Goal: Task Accomplishment & Management: Manage account settings

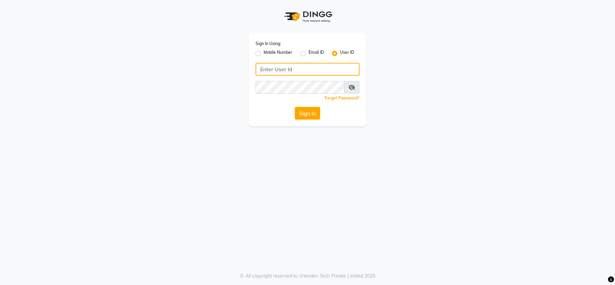
click at [350, 70] on input "Username" at bounding box center [308, 69] width 104 height 13
type input "infinitisalon"
click at [318, 115] on button "Sign In" at bounding box center [307, 113] width 25 height 13
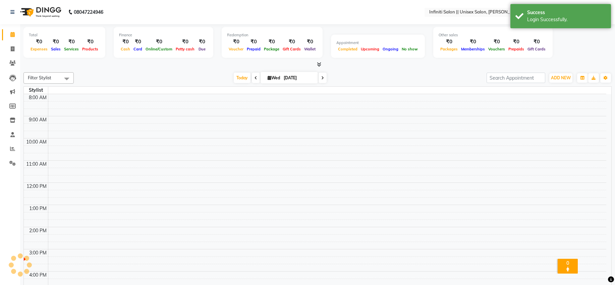
select select "en"
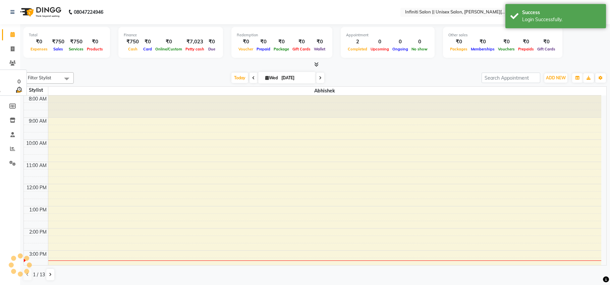
scroll to position [105, 0]
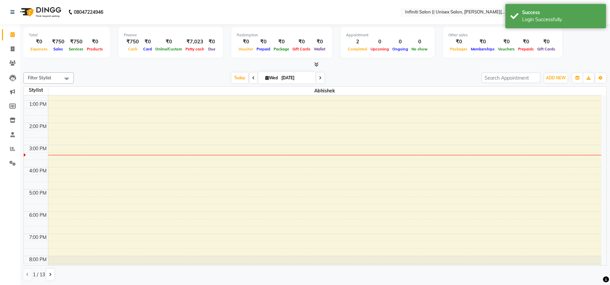
click at [316, 62] on icon at bounding box center [316, 64] width 4 height 5
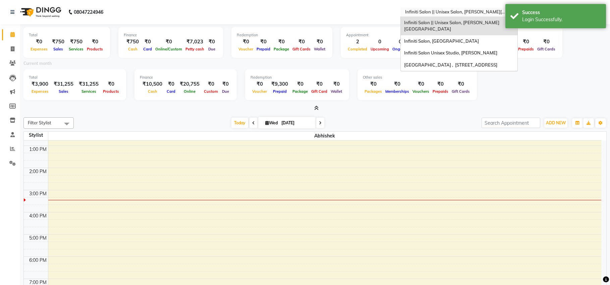
click at [431, 10] on input "text" at bounding box center [452, 12] width 97 height 7
click at [420, 38] on span "Infiniti Salon, [GEOGRAPHIC_DATA]" at bounding box center [441, 40] width 75 height 5
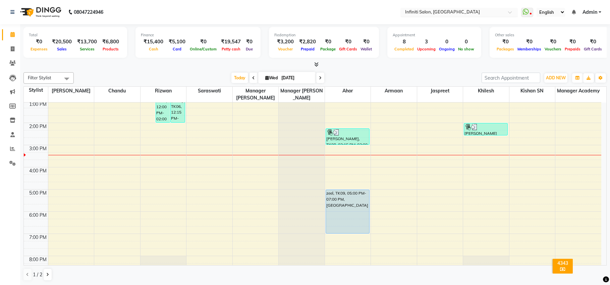
click at [425, 11] on input "text" at bounding box center [452, 12] width 97 height 7
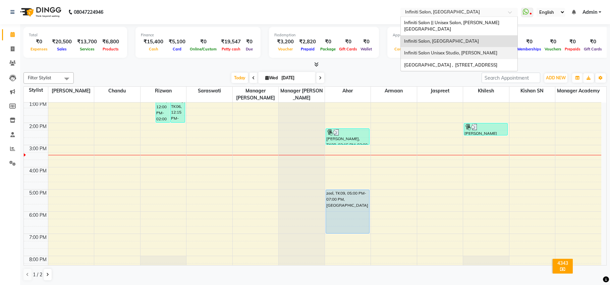
click at [420, 50] on span "Infiniti Salon Unisex Studio, [PERSON_NAME]" at bounding box center [450, 52] width 93 height 5
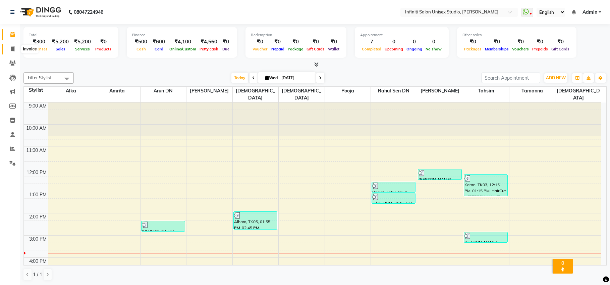
drag, startPoint x: 14, startPoint y: 50, endPoint x: 20, endPoint y: 49, distance: 5.5
click at [14, 49] on icon at bounding box center [13, 48] width 4 height 5
select select "6511"
select select "service"
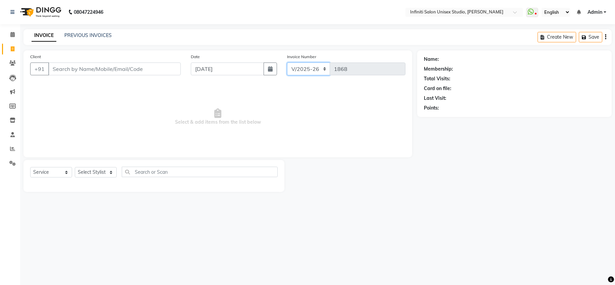
click at [311, 73] on select "CI/2025-26 V/2025-26" at bounding box center [308, 68] width 43 height 13
select select "7941"
type input "0869"
click at [298, 69] on select "CI/2025-26 V/2025-26" at bounding box center [308, 68] width 43 height 13
select select "6511"
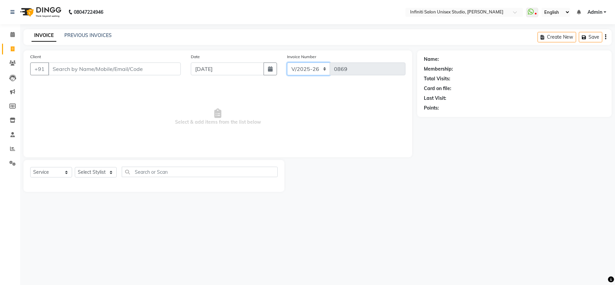
type input "1868"
click at [10, 32] on span at bounding box center [13, 35] width 12 height 8
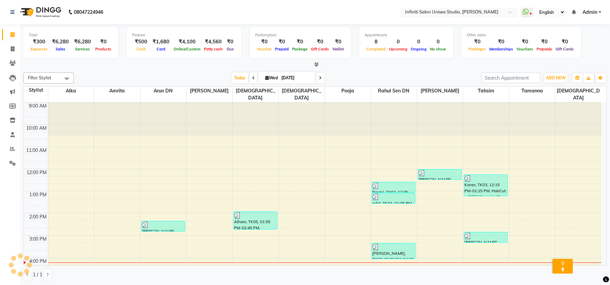
click at [434, 10] on input "text" at bounding box center [452, 12] width 97 height 7
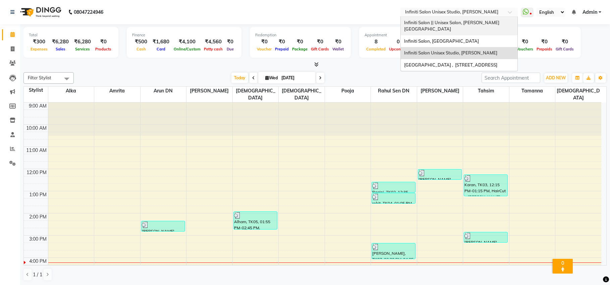
click at [439, 23] on span "Infiniti Salon || Unisex Salon, [PERSON_NAME][GEOGRAPHIC_DATA]" at bounding box center [451, 26] width 95 height 12
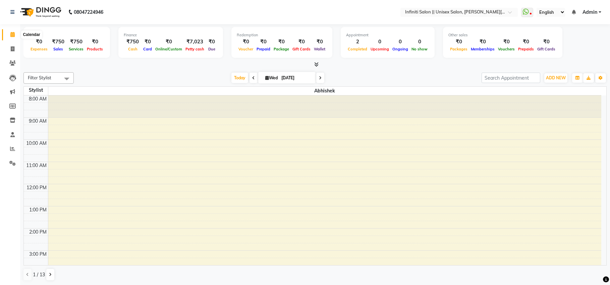
drag, startPoint x: 15, startPoint y: 36, endPoint x: 307, endPoint y: 37, distance: 291.6
click at [15, 36] on span at bounding box center [13, 35] width 12 height 8
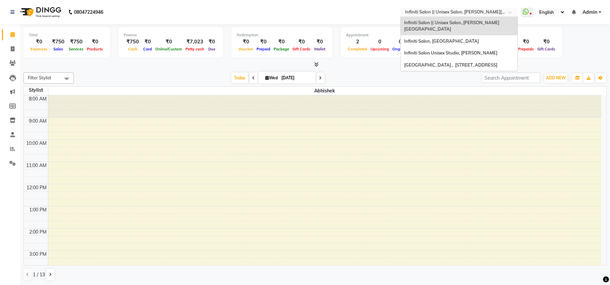
click at [441, 8] on div "Select Location × Infiniti Salon || Unisex Salon, [PERSON_NAME][GEOGRAPHIC_DATA]" at bounding box center [459, 12] width 117 height 9
click at [420, 38] on span "Infiniti Salon, [GEOGRAPHIC_DATA]" at bounding box center [441, 40] width 75 height 5
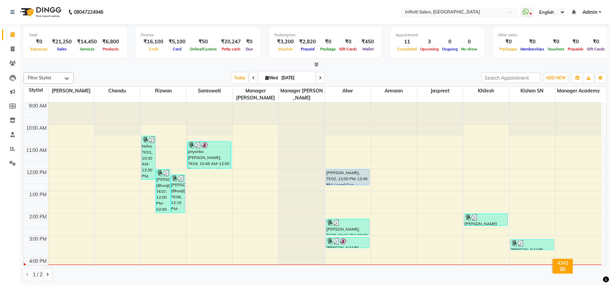
click at [450, 13] on input "text" at bounding box center [452, 12] width 97 height 7
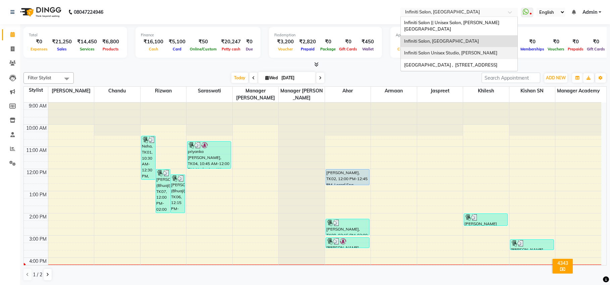
click at [459, 50] on div "Infiniti Salon Unisex Studio, [PERSON_NAME]" at bounding box center [459, 53] width 117 height 12
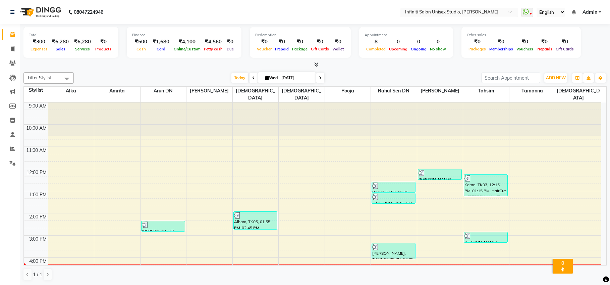
click at [475, 11] on input "text" at bounding box center [452, 12] width 97 height 7
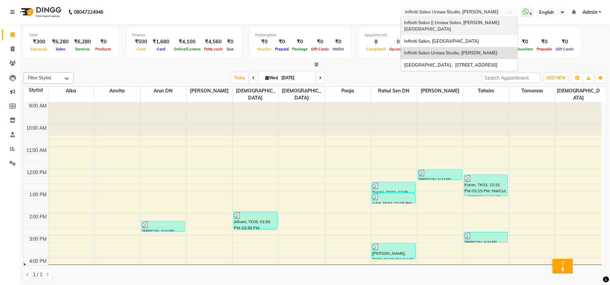
click at [472, 21] on span "Infiniti Salon || Unisex Salon, [PERSON_NAME][GEOGRAPHIC_DATA]" at bounding box center [451, 26] width 95 height 12
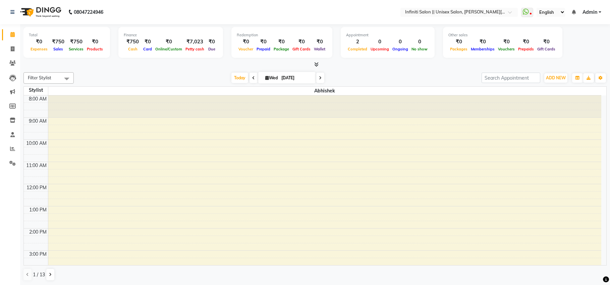
click at [314, 65] on icon at bounding box center [316, 64] width 4 height 5
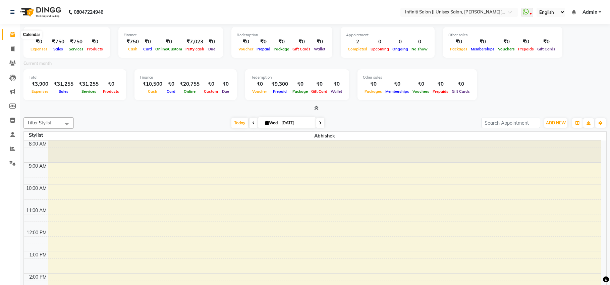
click at [10, 36] on icon at bounding box center [12, 34] width 4 height 5
click at [15, 49] on span at bounding box center [13, 49] width 12 height 8
select select "service"
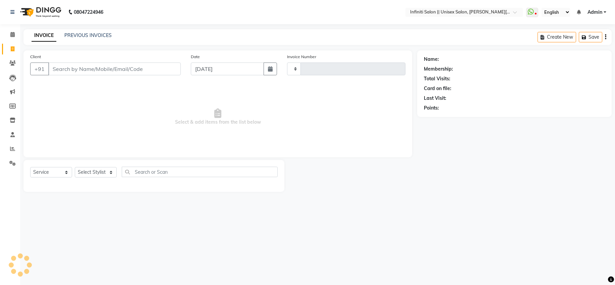
type input "0910"
select select "8233"
click at [15, 36] on span at bounding box center [13, 35] width 12 height 8
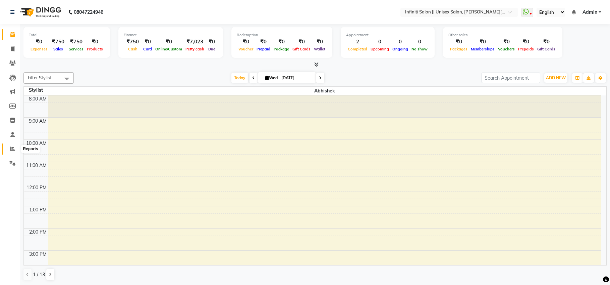
click at [12, 149] on icon at bounding box center [12, 148] width 5 height 5
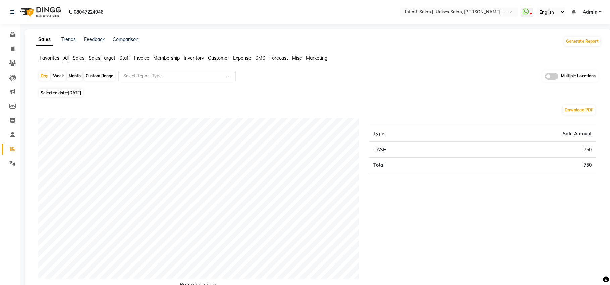
click at [194, 57] on span "Inventory" at bounding box center [194, 58] width 20 height 6
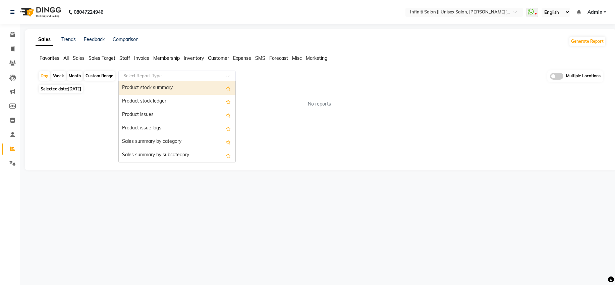
click at [175, 79] on div "Select Report Type" at bounding box center [176, 75] width 117 height 11
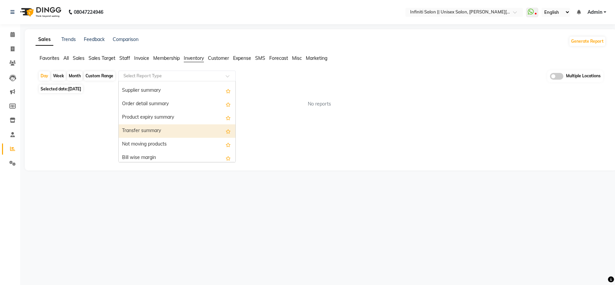
scroll to position [93, 0]
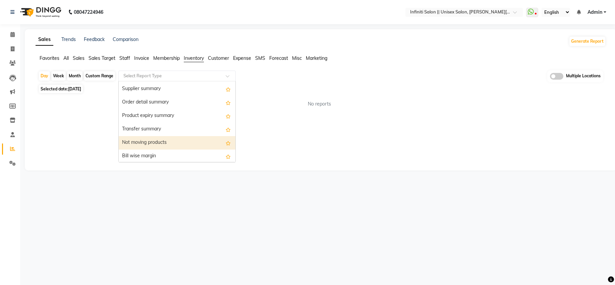
click at [175, 140] on div "Not moving products" at bounding box center [177, 142] width 117 height 13
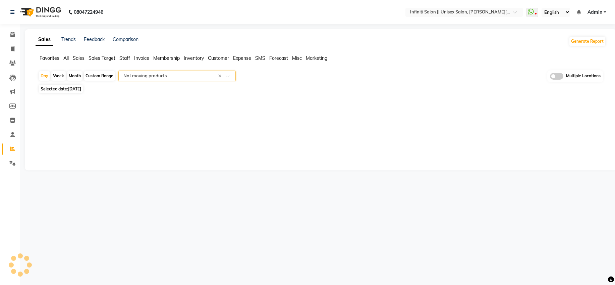
select select "full_report"
select select "csv"
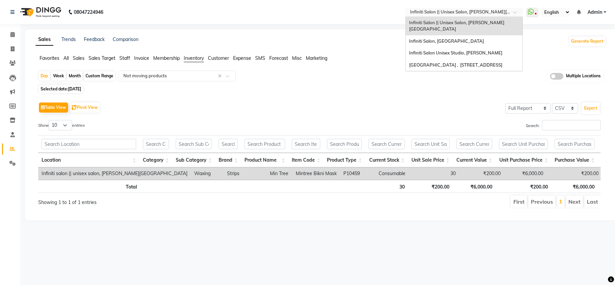
click at [458, 11] on input "text" at bounding box center [457, 12] width 97 height 7
click at [462, 50] on span "Infiniti Salon Unisex Studio, Devendra Nagar" at bounding box center [455, 52] width 93 height 5
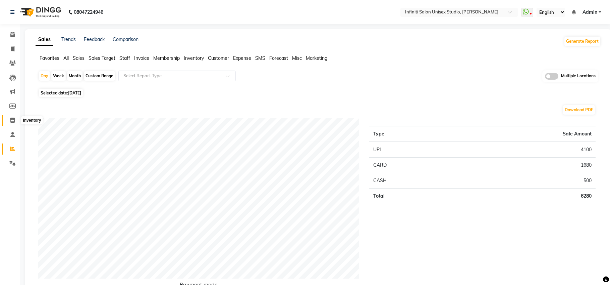
click at [14, 119] on icon at bounding box center [13, 119] width 6 height 5
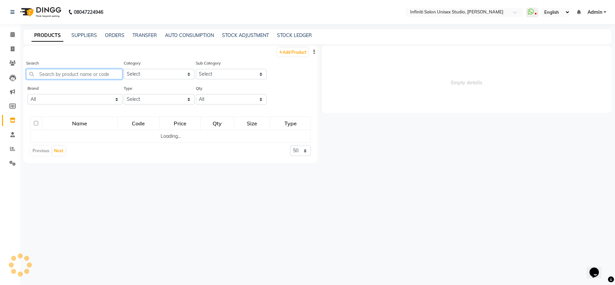
click at [71, 70] on input "text" at bounding box center [74, 74] width 96 height 10
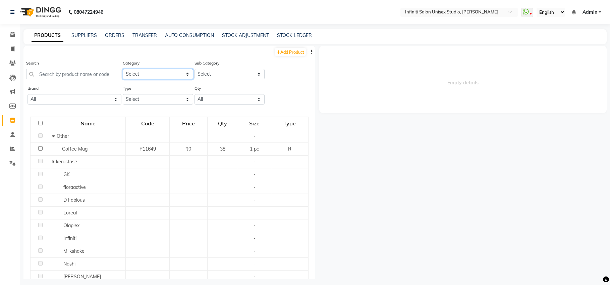
click at [163, 72] on select "Select Hair Skin Appliances Beard Waxing Disposable Hands and Feet KANPEKI Aest…" at bounding box center [158, 74] width 70 height 10
select select "903101100"
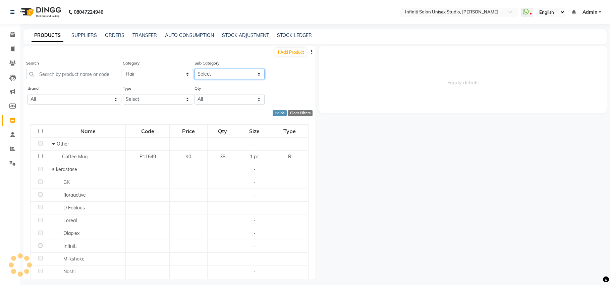
click at [205, 77] on select "Select" at bounding box center [230, 74] width 70 height 10
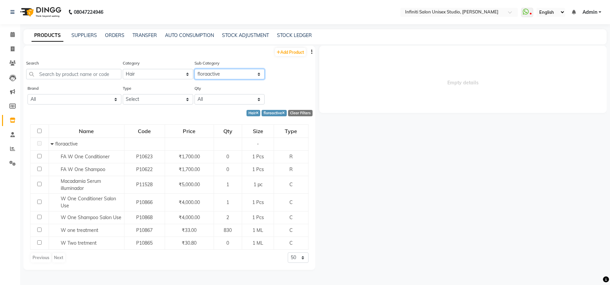
click at [210, 73] on select "Select Other kerastase GK floraactive D Fablous Loreal Olaplex Hair Originals I…" at bounding box center [230, 74] width 70 height 10
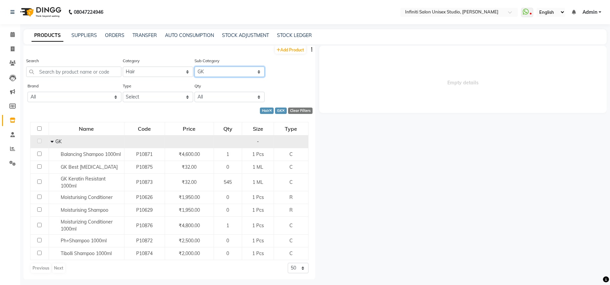
scroll to position [3, 0]
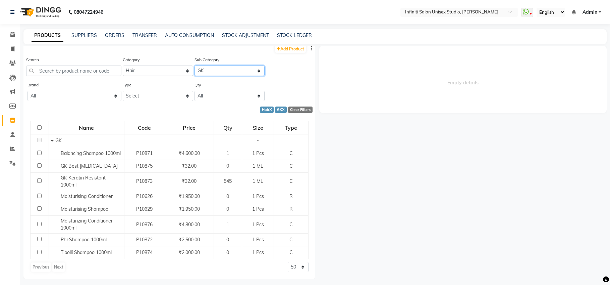
click at [211, 69] on select "Select Other kerastase GK floraactive D Fablous Loreal Olaplex Hair Originals I…" at bounding box center [230, 70] width 70 height 10
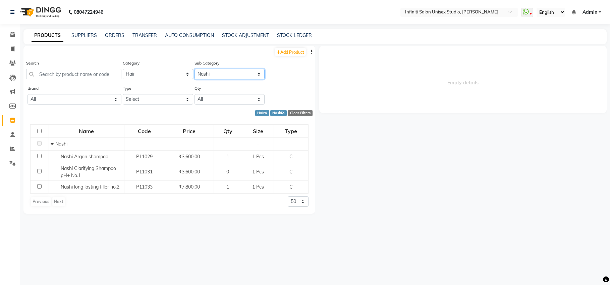
click at [205, 78] on select "Select Other kerastase GK floraactive D Fablous Loreal Olaplex Hair Originals I…" at bounding box center [230, 74] width 70 height 10
select select "903101120"
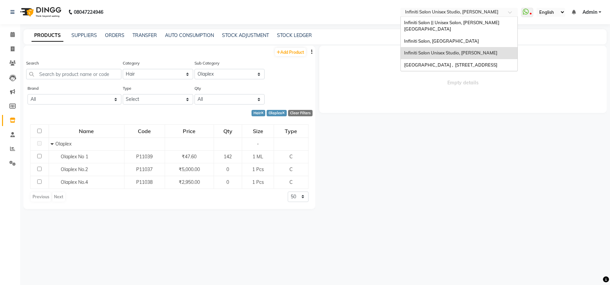
click at [457, 11] on input "text" at bounding box center [452, 12] width 97 height 7
click at [458, 38] on span "Infiniti Salon, [GEOGRAPHIC_DATA]" at bounding box center [441, 40] width 75 height 5
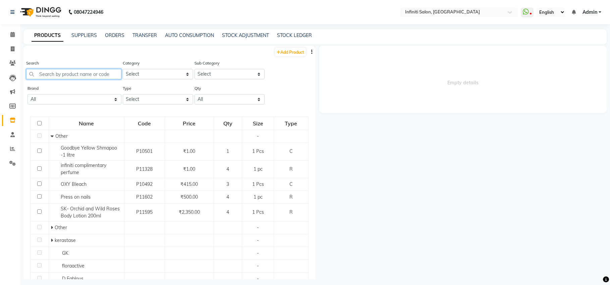
click at [67, 72] on input "text" at bounding box center [73, 74] width 95 height 10
click at [173, 73] on select "Select Hair Skin Appliances Beard Waxing Disposable Hands and Feet KANPEKI Aest…" at bounding box center [158, 74] width 70 height 10
select select "903101100"
click at [219, 77] on select "Select" at bounding box center [230, 74] width 70 height 10
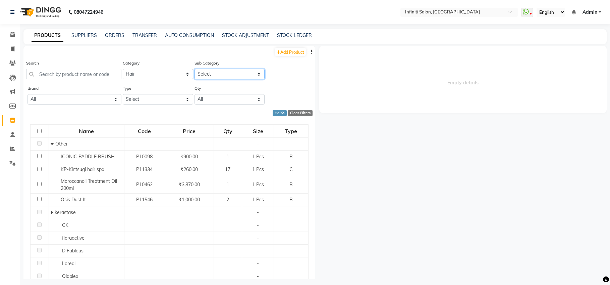
select select "903101118"
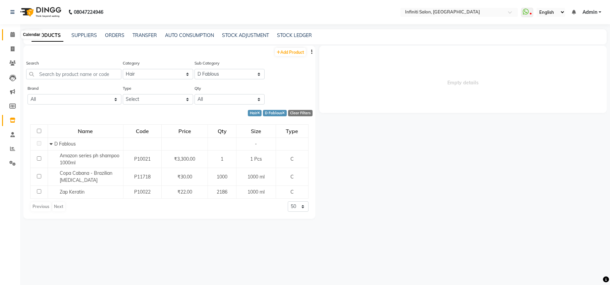
click at [12, 33] on icon at bounding box center [12, 34] width 4 height 5
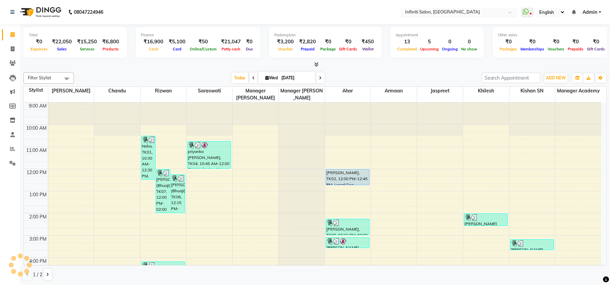
click at [434, 13] on input "text" at bounding box center [452, 12] width 97 height 7
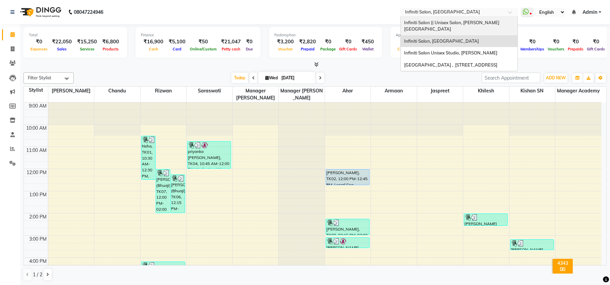
click at [459, 23] on span "Infiniti Salon || Unisex Salon, Choubey Colony" at bounding box center [451, 26] width 95 height 12
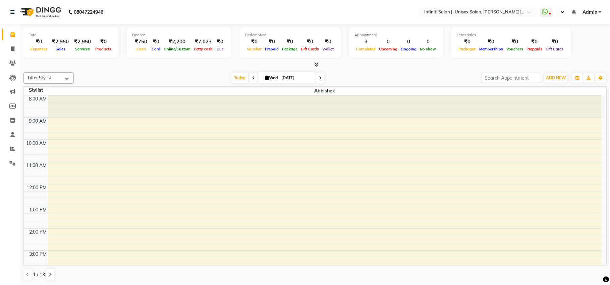
select select "en"
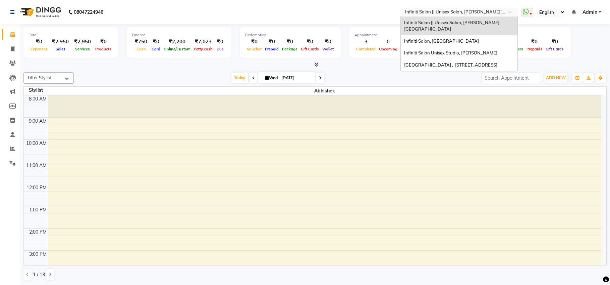
click at [454, 12] on input "text" at bounding box center [452, 12] width 97 height 7
click at [466, 35] on div "Infiniti Salon, [GEOGRAPHIC_DATA]" at bounding box center [459, 41] width 117 height 12
